Goal: Transaction & Acquisition: Purchase product/service

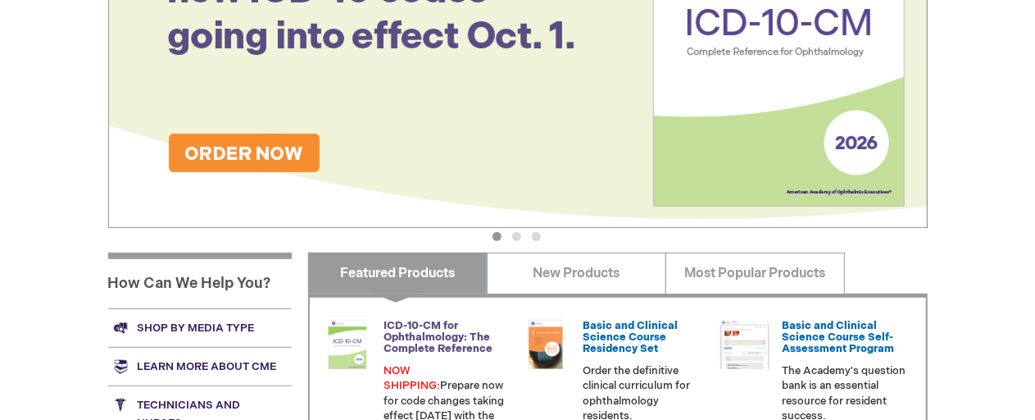
scroll to position [492, 0]
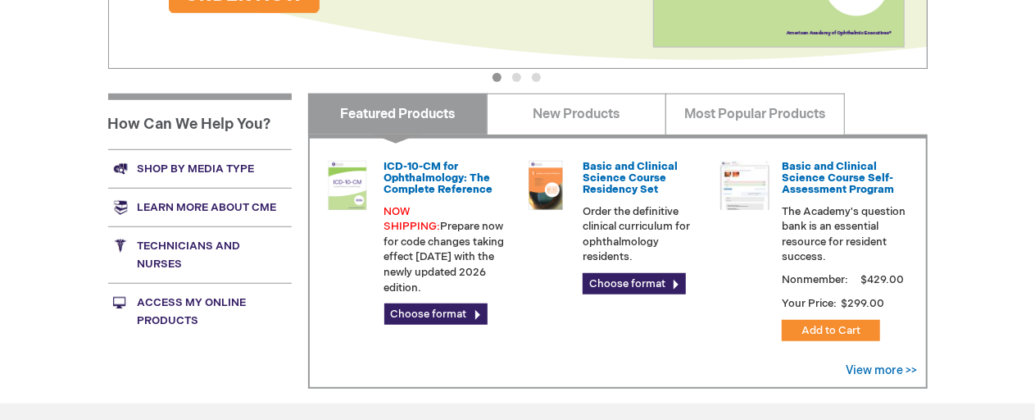
click at [214, 172] on link "Shop by media type" at bounding box center [200, 168] width 184 height 39
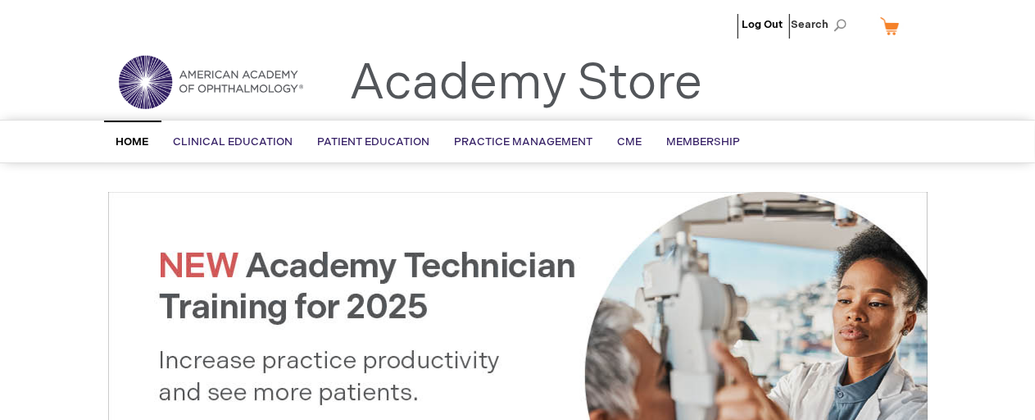
click at [142, 80] on img at bounding box center [210, 81] width 197 height 59
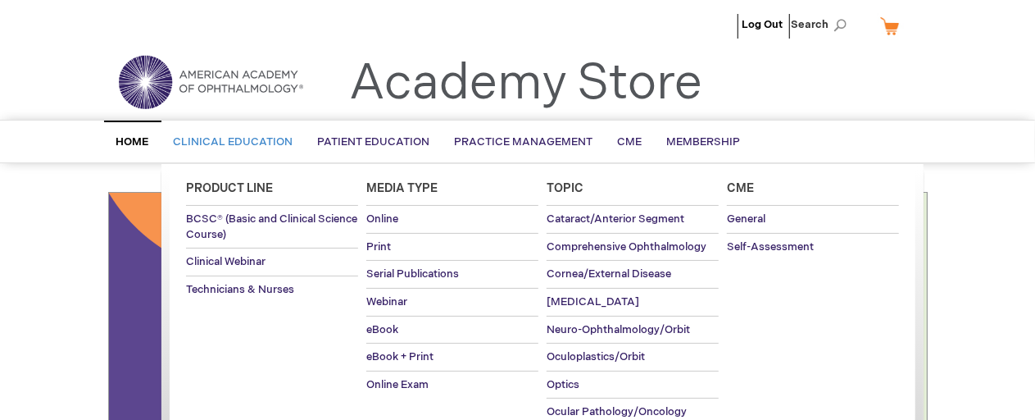
click at [225, 142] on span "Clinical Education" at bounding box center [234, 141] width 120 height 13
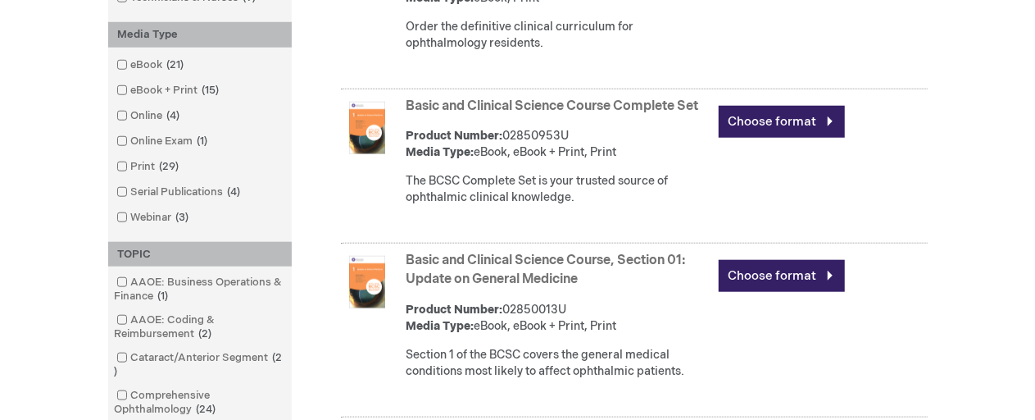
scroll to position [738, 0]
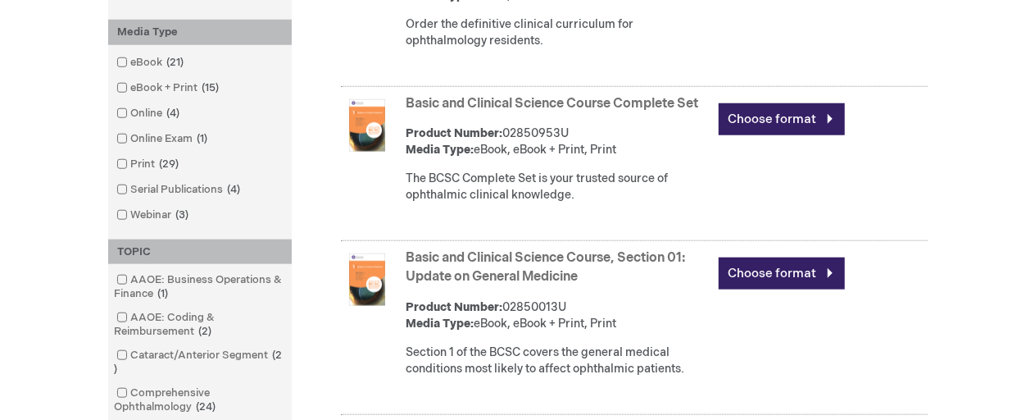
click at [374, 152] on img at bounding box center [367, 125] width 52 height 52
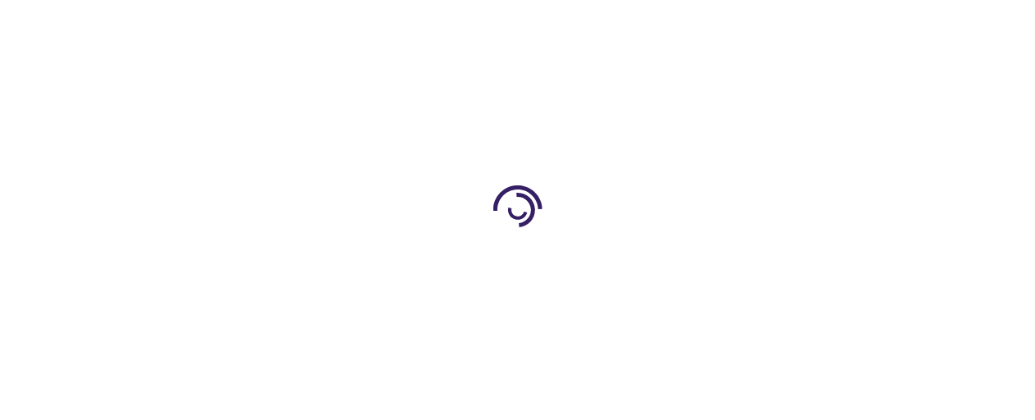
type input "0"
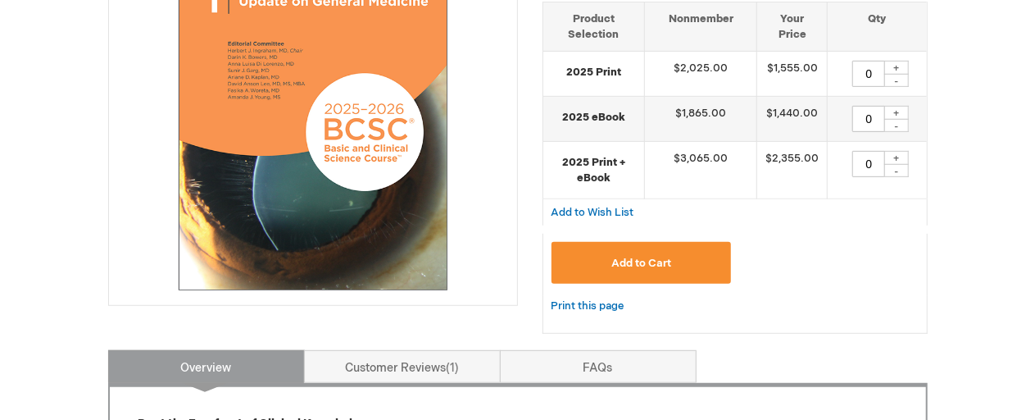
scroll to position [328, 0]
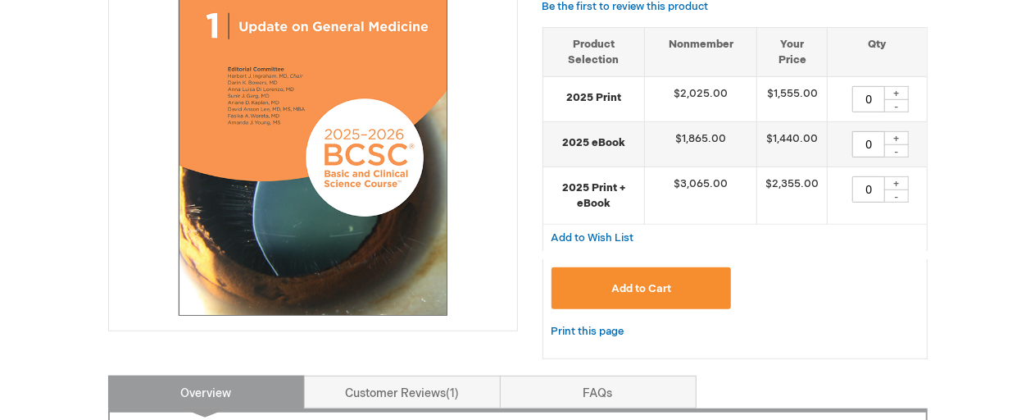
click at [897, 145] on div "+" at bounding box center [896, 138] width 25 height 14
type input "1"
click at [898, 100] on div "+" at bounding box center [896, 93] width 25 height 14
type input "1"
click at [897, 157] on div "-" at bounding box center [896, 150] width 25 height 13
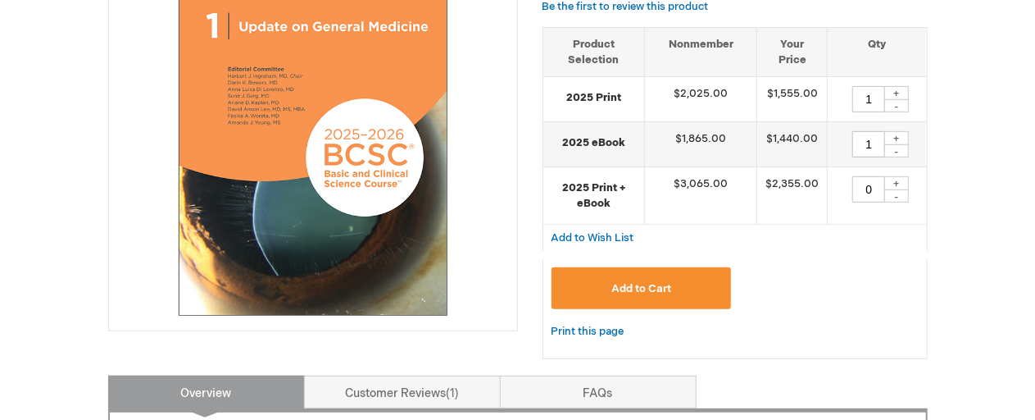
type input "0"
click at [654, 295] on span "Add to Cart" at bounding box center [641, 288] width 60 height 13
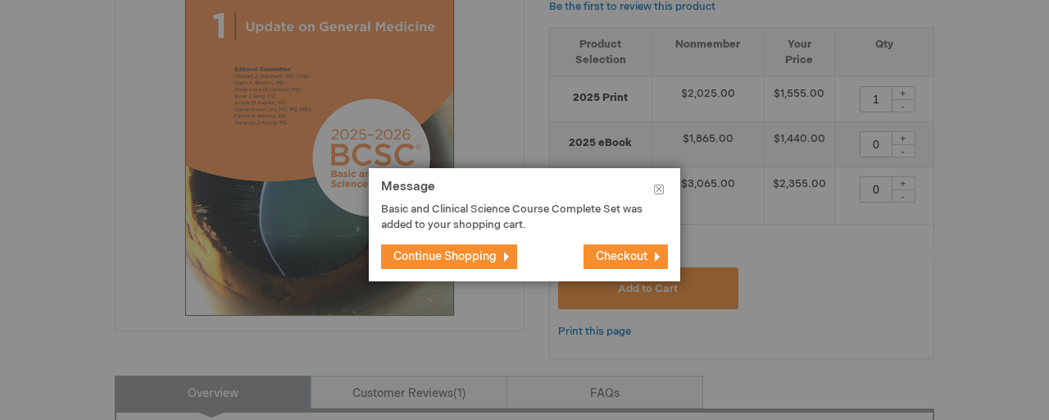
click at [497, 257] on span "Continue Shopping" at bounding box center [444, 256] width 103 height 14
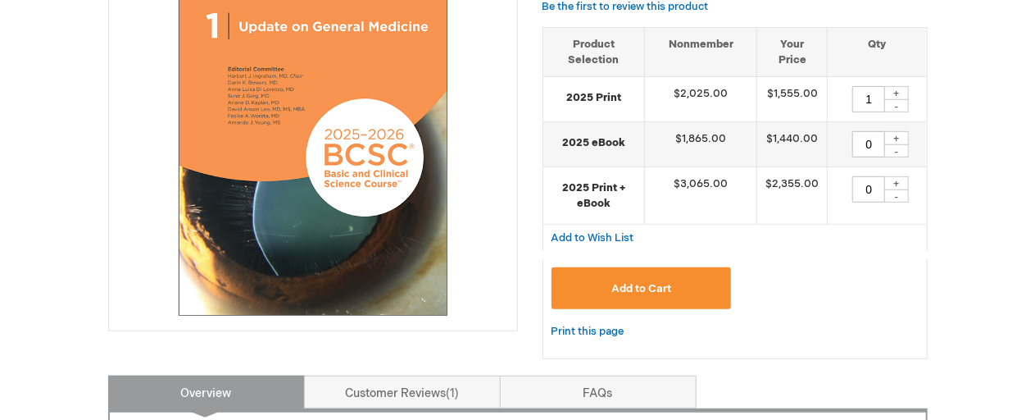
scroll to position [0, 0]
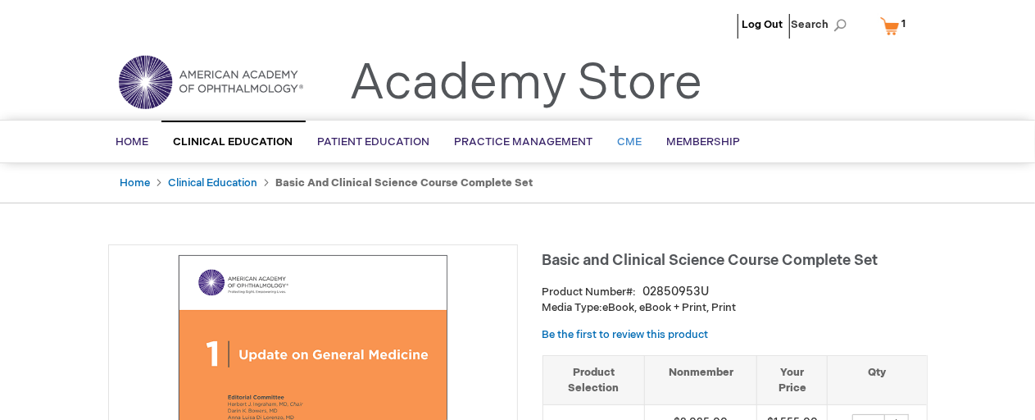
click at [633, 142] on span "CME" at bounding box center [630, 141] width 25 height 13
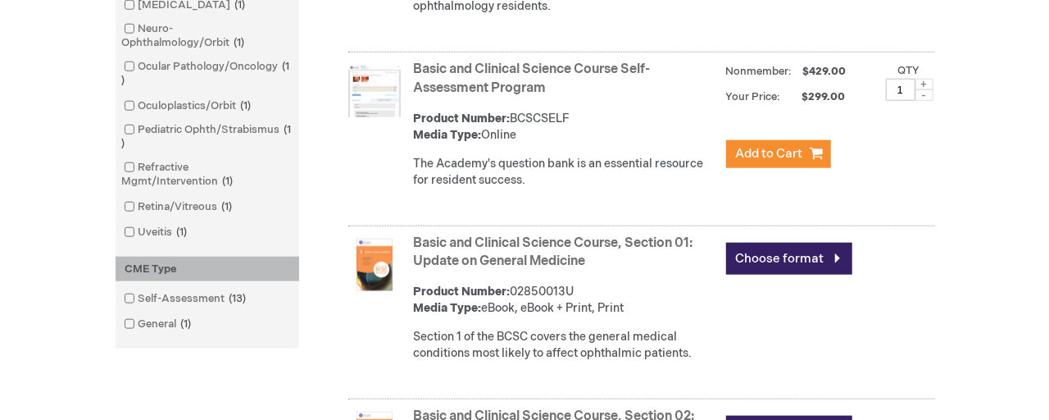
scroll to position [984, 0]
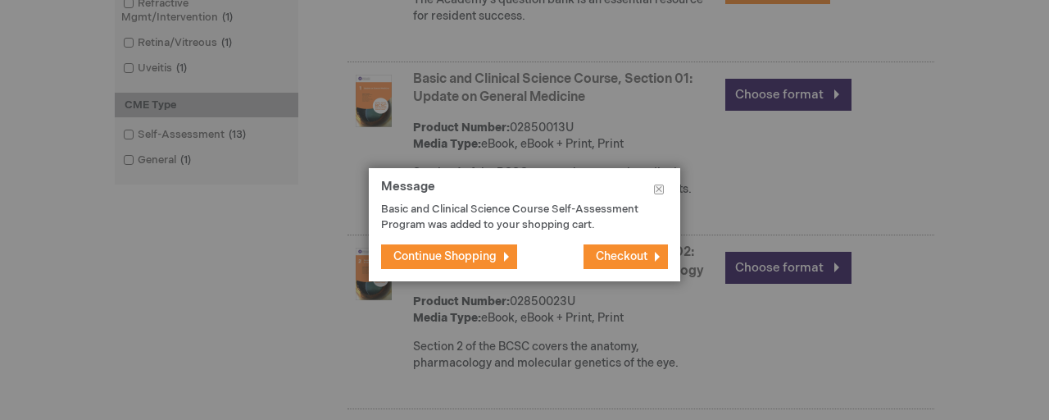
click at [634, 261] on span "Checkout" at bounding box center [622, 256] width 52 height 14
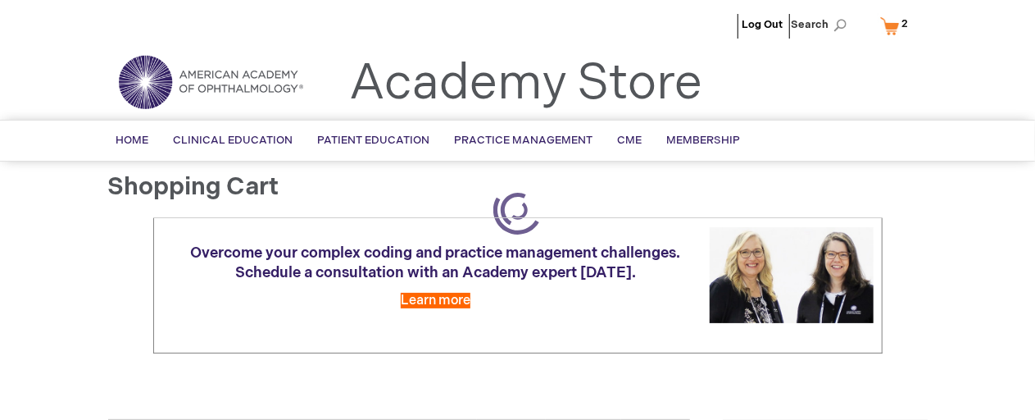
select select "US"
select select "54"
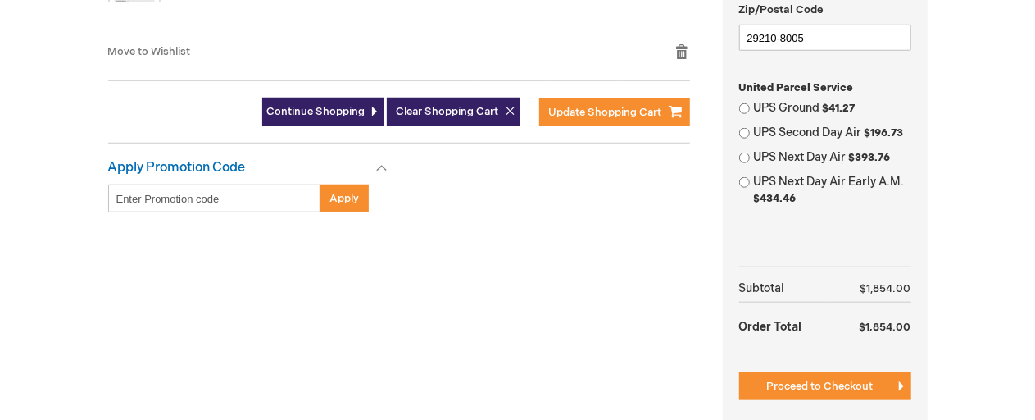
scroll to position [656, 0]
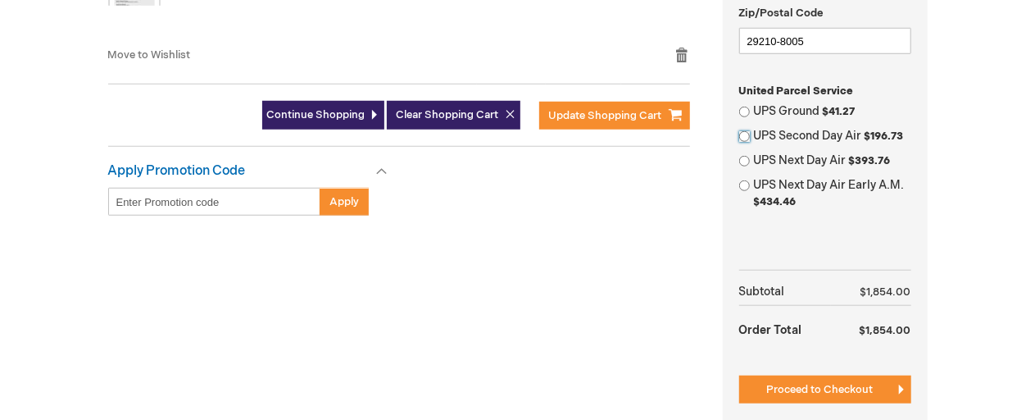
click at [744, 142] on input "UPS Second Day Air $196.73" at bounding box center [744, 136] width 11 height 11
radio input "true"
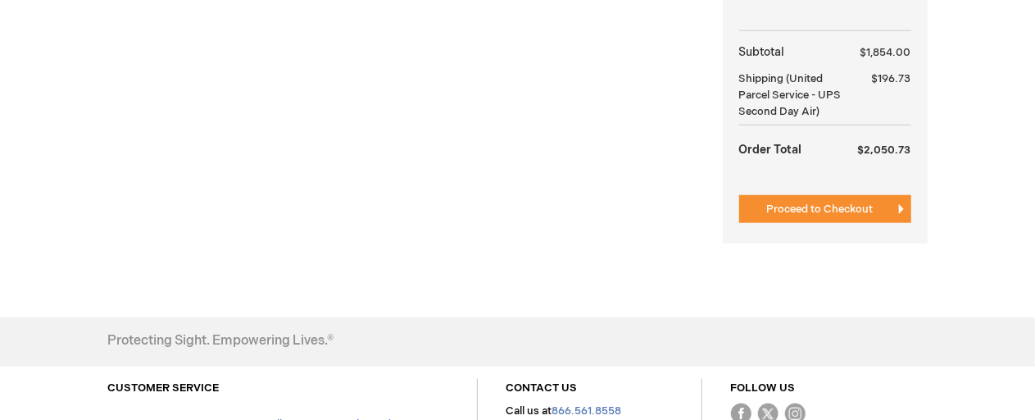
scroll to position [902, 0]
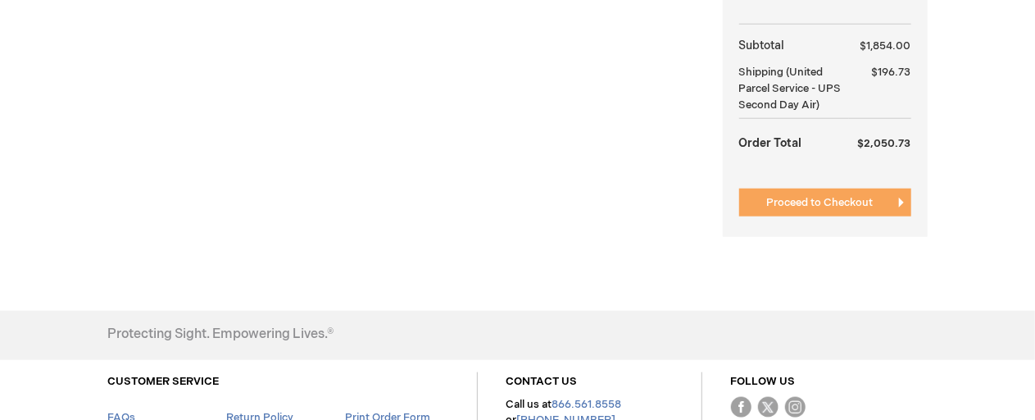
click at [801, 209] on span "Proceed to Checkout" at bounding box center [820, 202] width 107 height 13
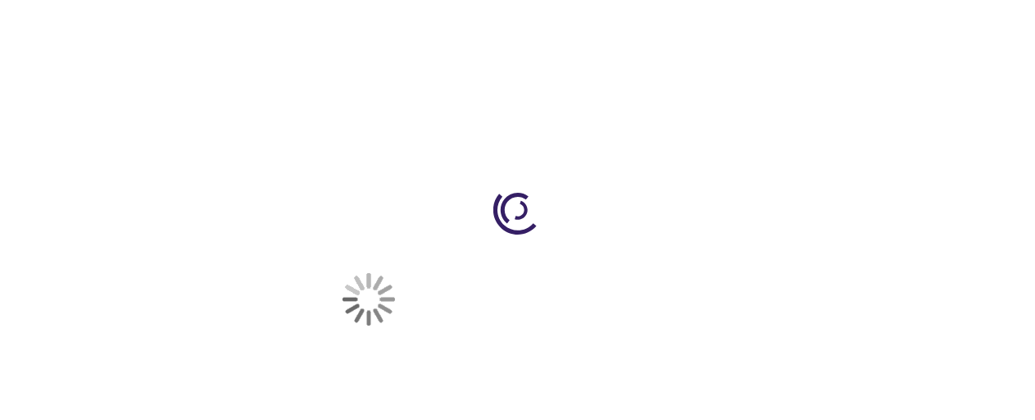
scroll to position [152, 0]
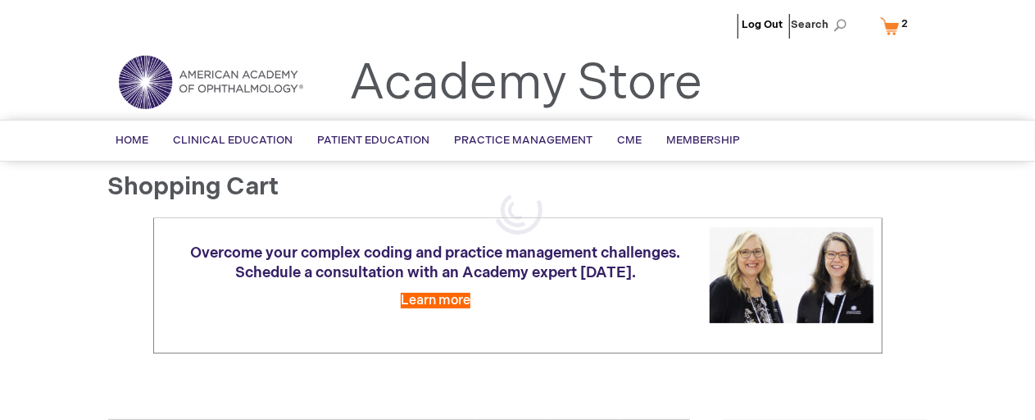
scroll to position [831, 0]
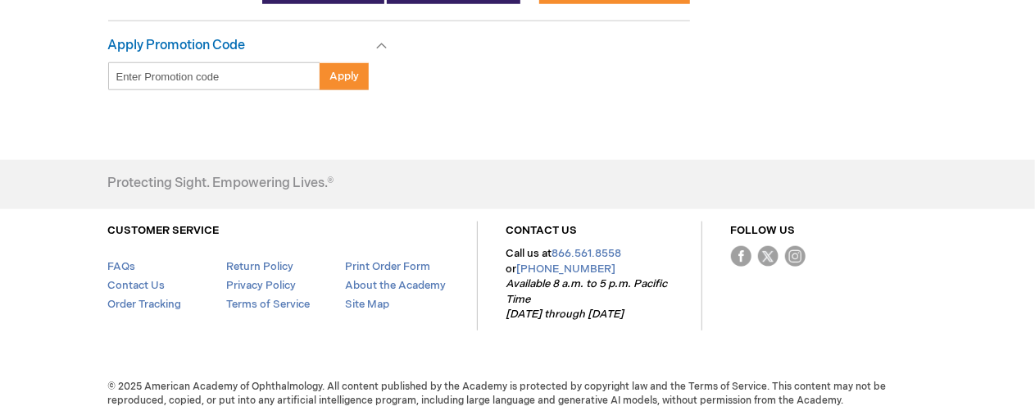
select select "US"
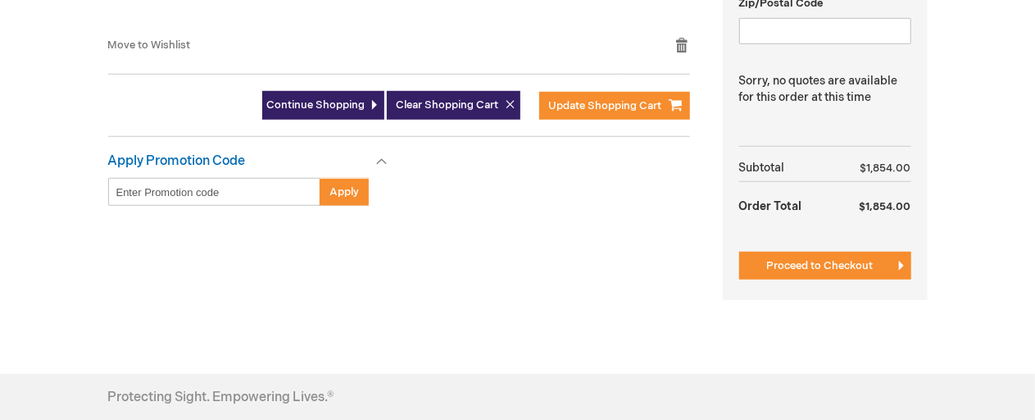
scroll to position [667, 0]
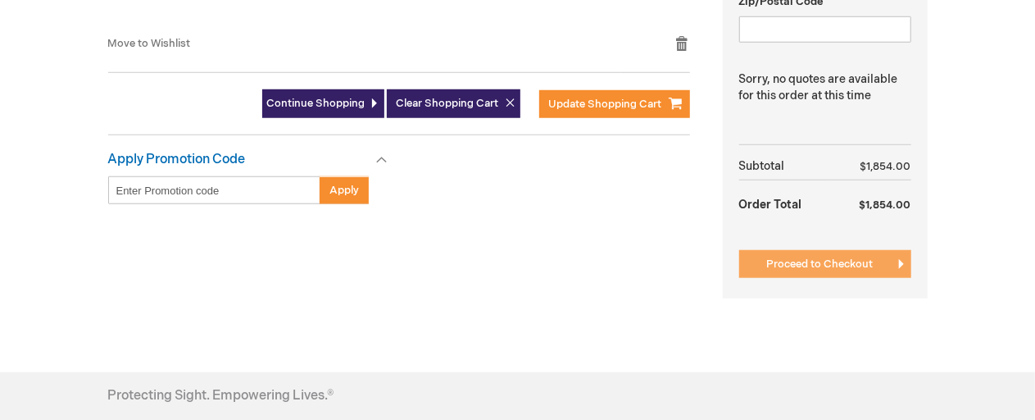
click at [802, 270] on span "Proceed to Checkout" at bounding box center [820, 263] width 107 height 13
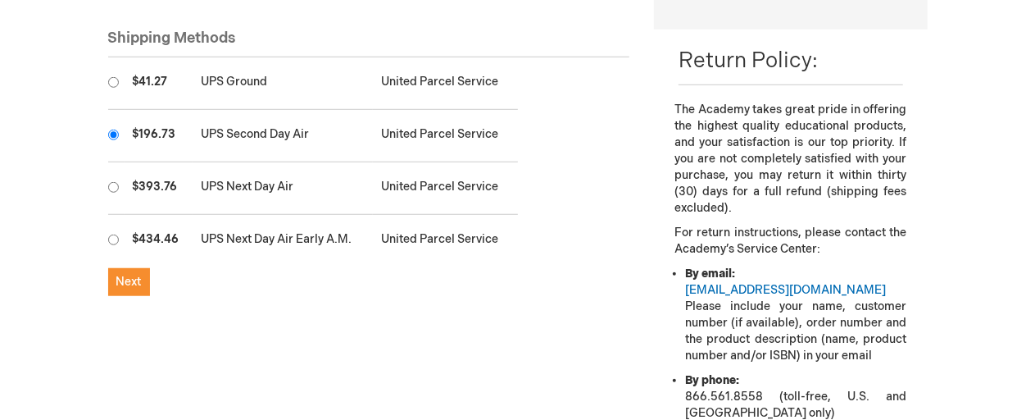
scroll to position [556, 0]
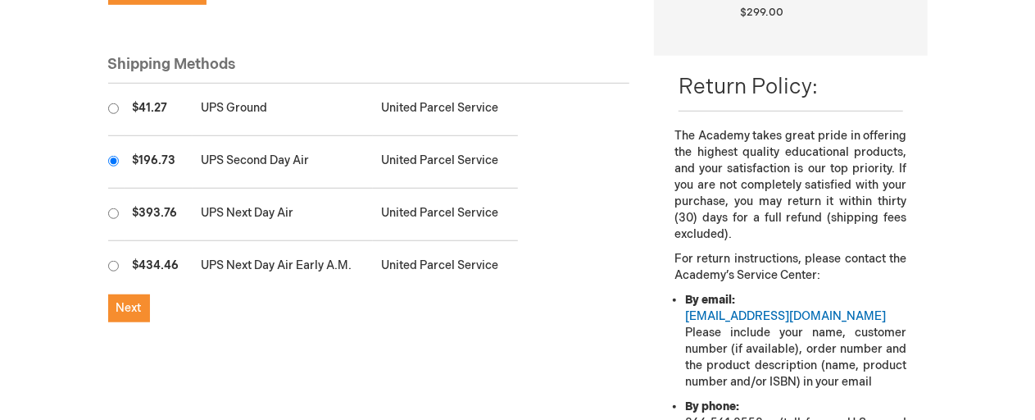
click at [116, 114] on input "radio" at bounding box center [113, 108] width 11 height 11
radio input "true"
click at [127, 315] on span "Next" at bounding box center [128, 308] width 25 height 14
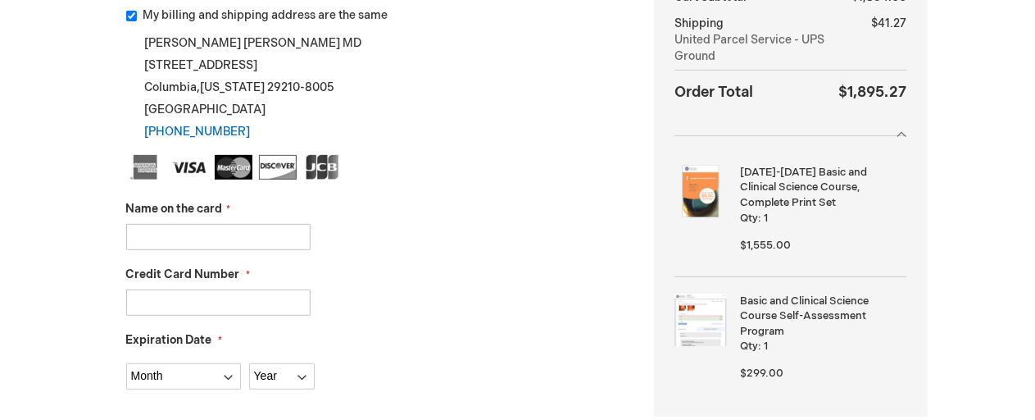
scroll to position [328, 0]
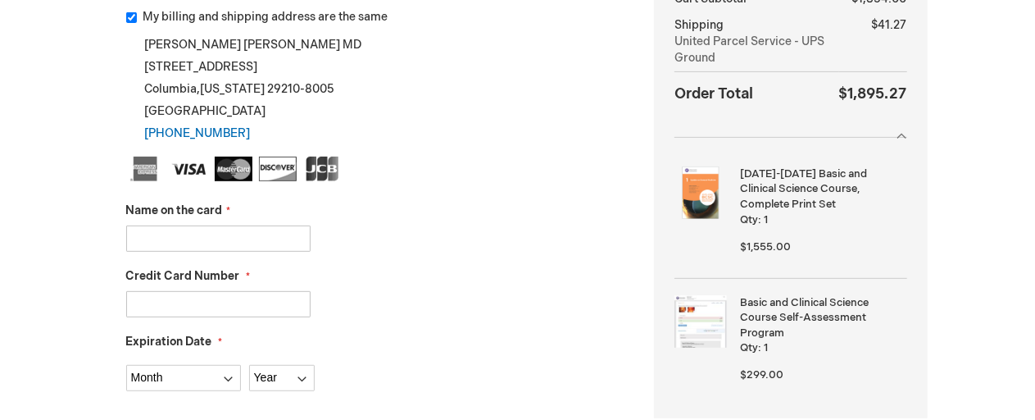
click at [154, 252] on div "Name on the card" at bounding box center [378, 226] width 504 height 49
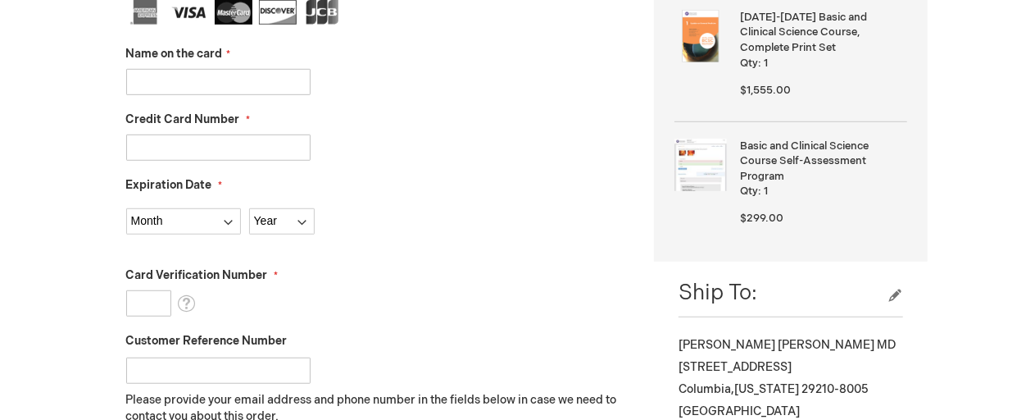
scroll to position [492, 0]
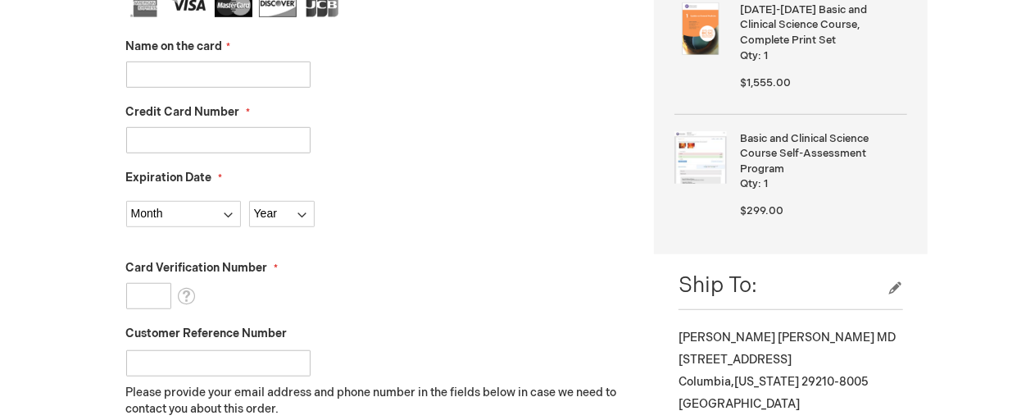
scroll to position [556, 0]
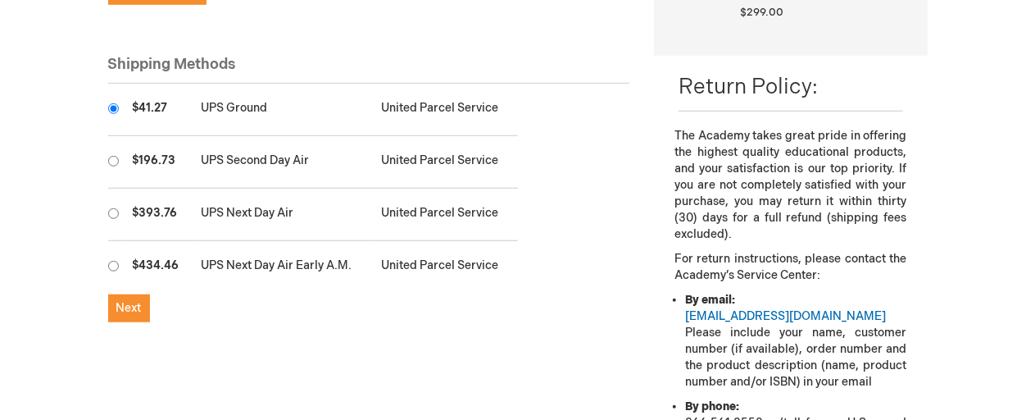
click at [113, 166] on input "radio" at bounding box center [113, 161] width 11 height 11
radio input "true"
radio input "false"
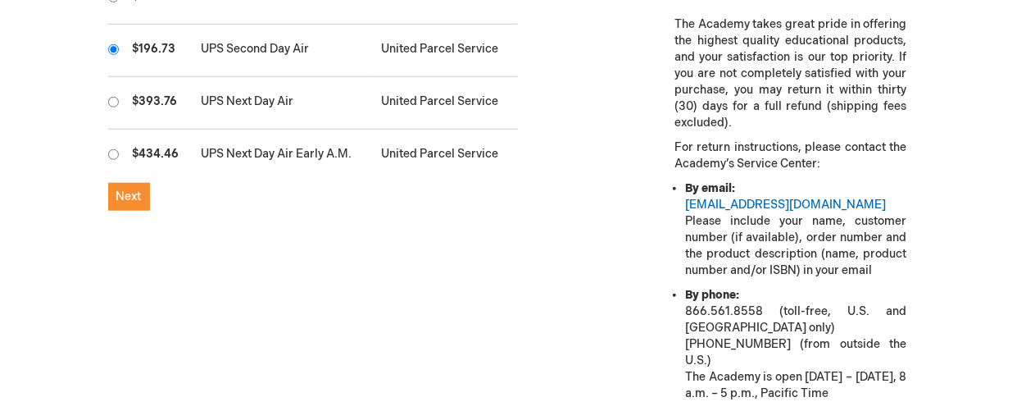
scroll to position [802, 0]
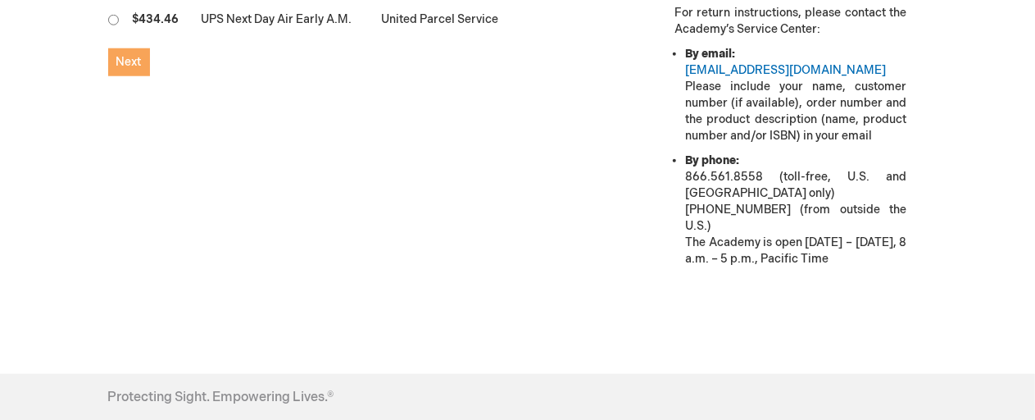
click at [124, 76] on button "Next" at bounding box center [129, 62] width 42 height 28
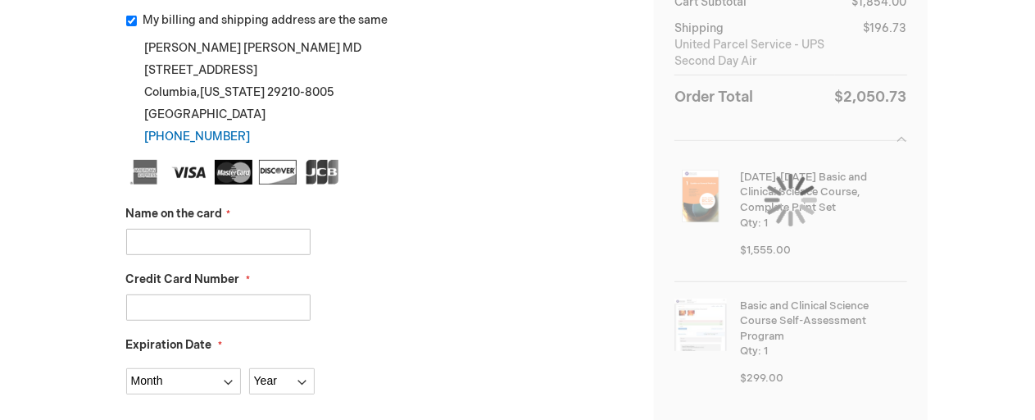
scroll to position [328, 0]
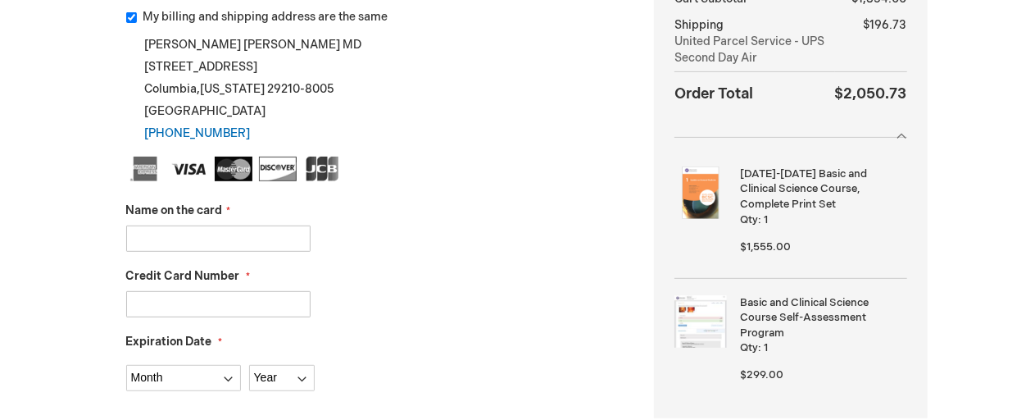
click at [164, 252] on input "Name on the card" at bounding box center [218, 238] width 184 height 26
type input "[PERSON_NAME]"
type input "[CREDIT_CARD_NUMBER]"
select select "12"
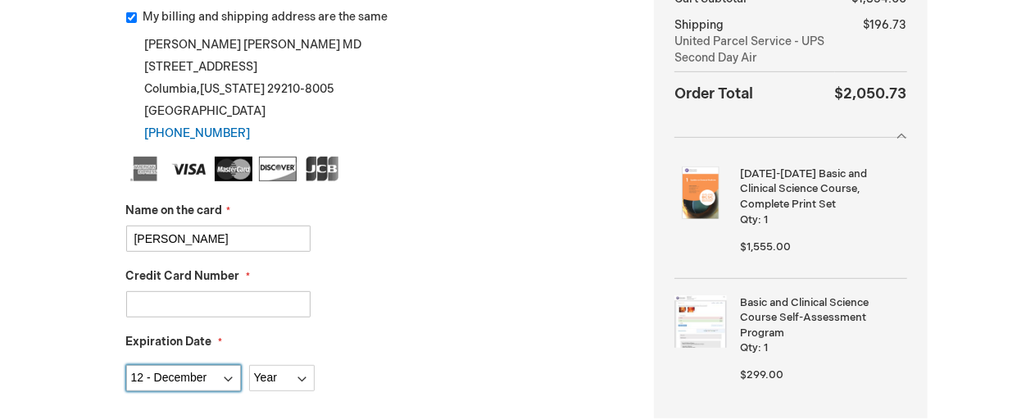
select select "2027"
type input "418"
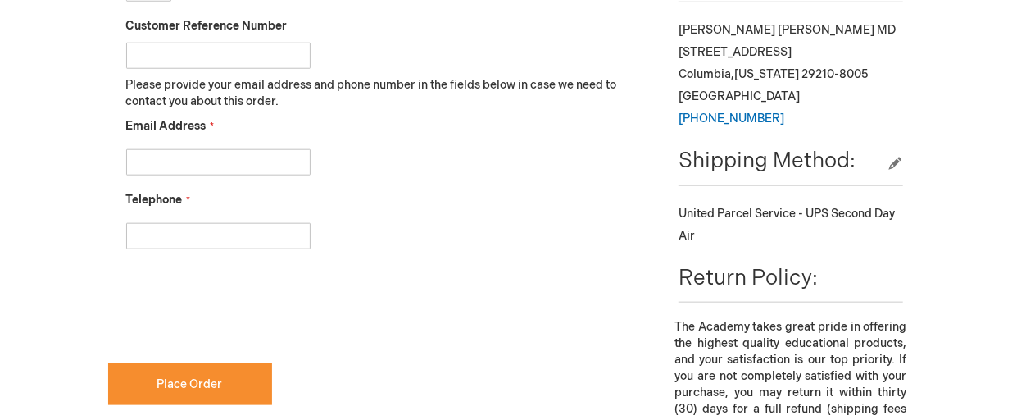
scroll to position [1066, 0]
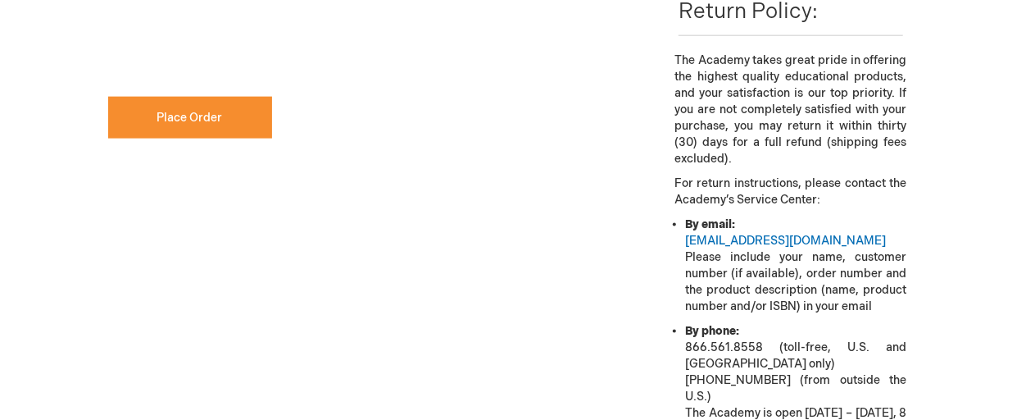
checkbox input "true"
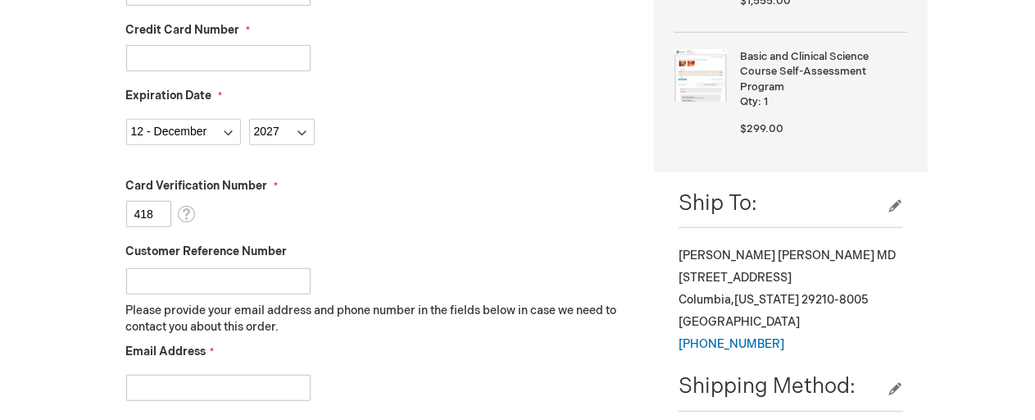
scroll to position [820, 0]
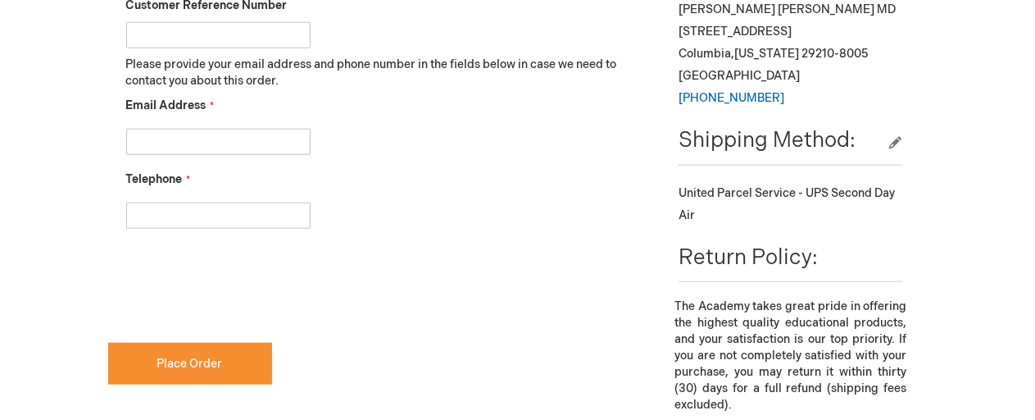
click at [152, 155] on input "Email Address" at bounding box center [218, 142] width 184 height 26
type input "[EMAIL_ADDRESS][DOMAIN_NAME]"
type input "7734073937"
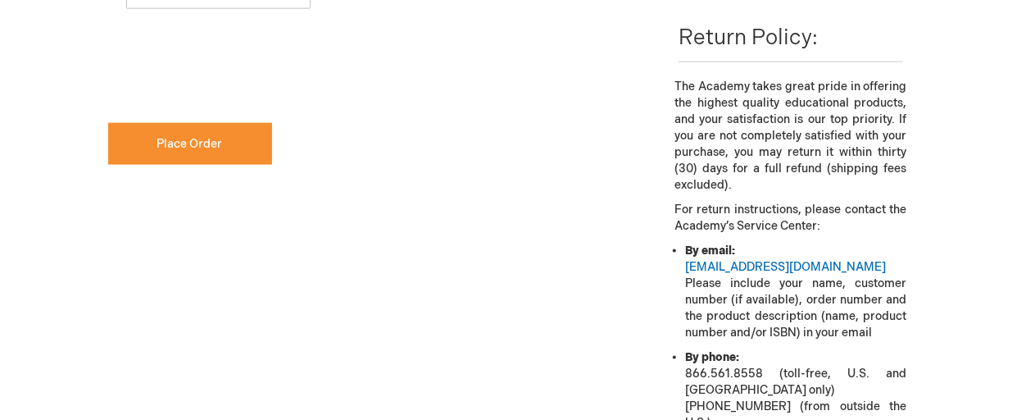
scroll to position [1066, 0]
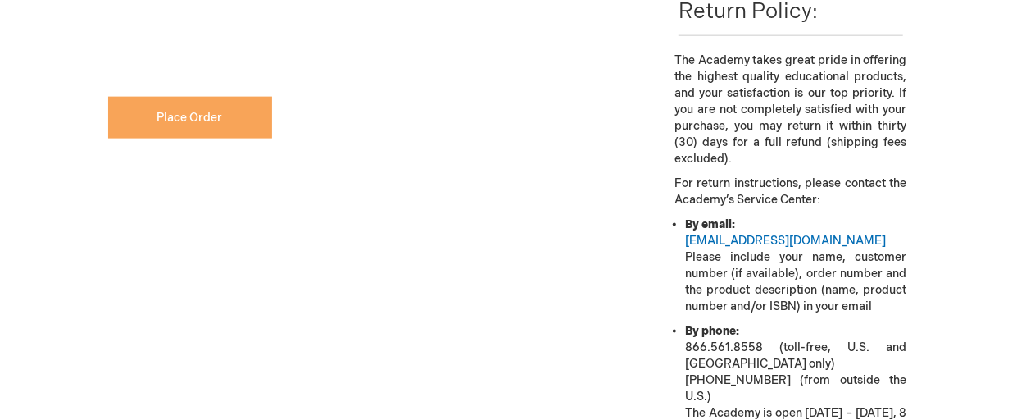
click at [206, 125] on span "Place Order" at bounding box center [190, 118] width 66 height 14
